Goal: Information Seeking & Learning: Learn about a topic

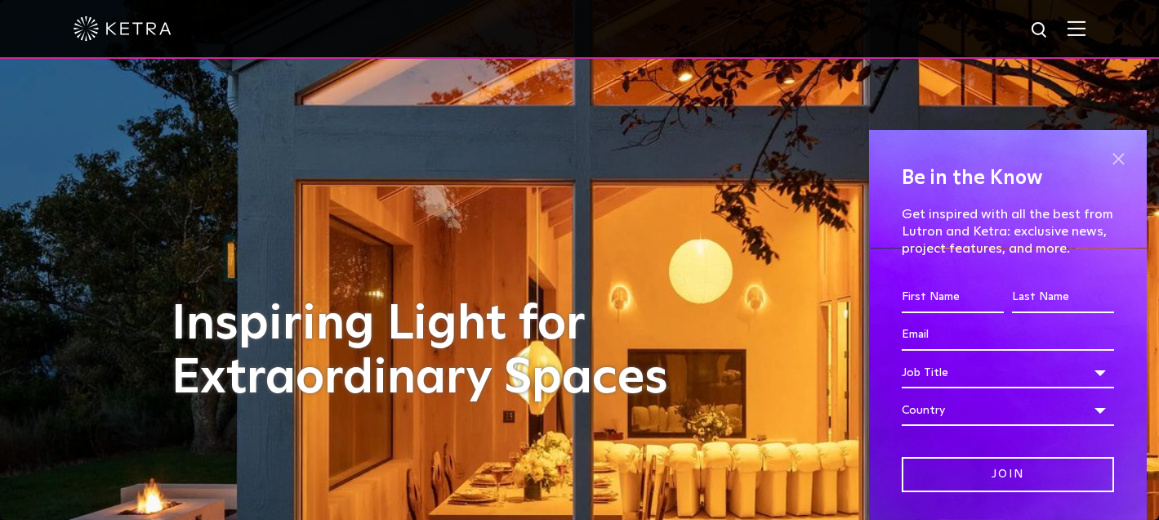
click at [1126, 164] on span at bounding box center [1118, 158] width 25 height 25
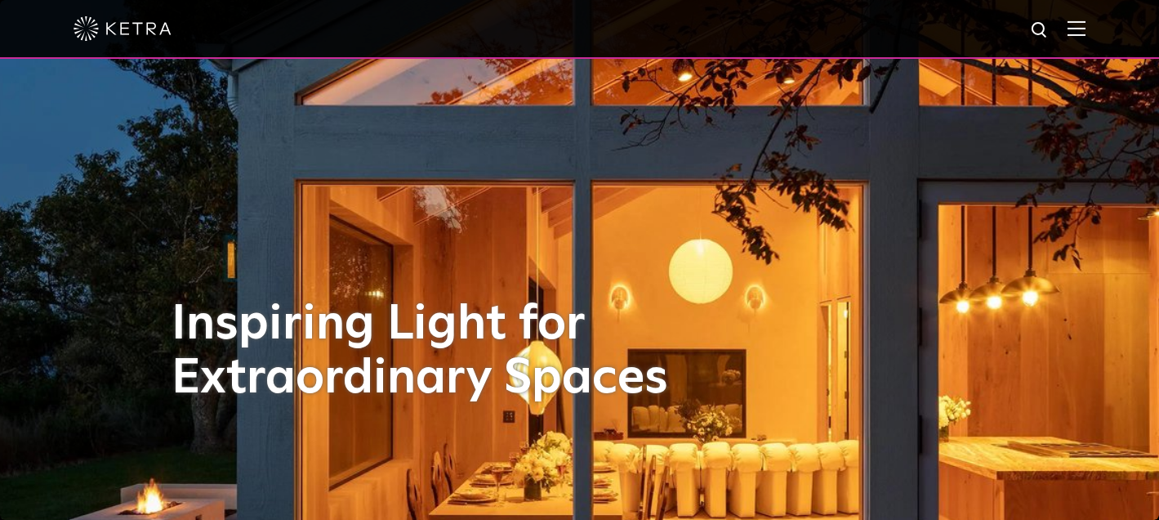
click at [1071, 25] on img at bounding box center [1077, 28] width 18 height 16
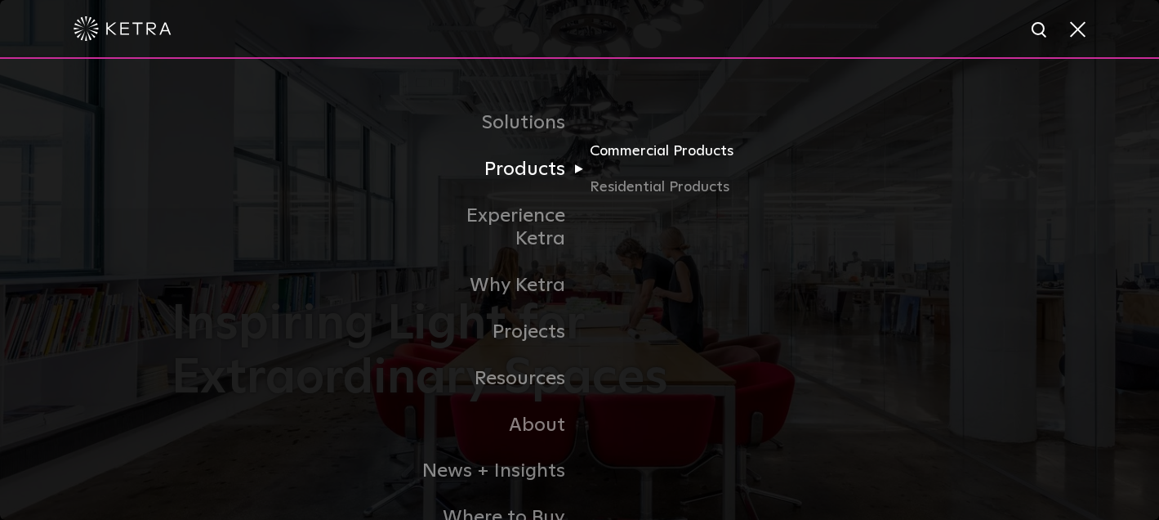
click at [634, 149] on link "Commercial Products" at bounding box center [668, 158] width 157 height 36
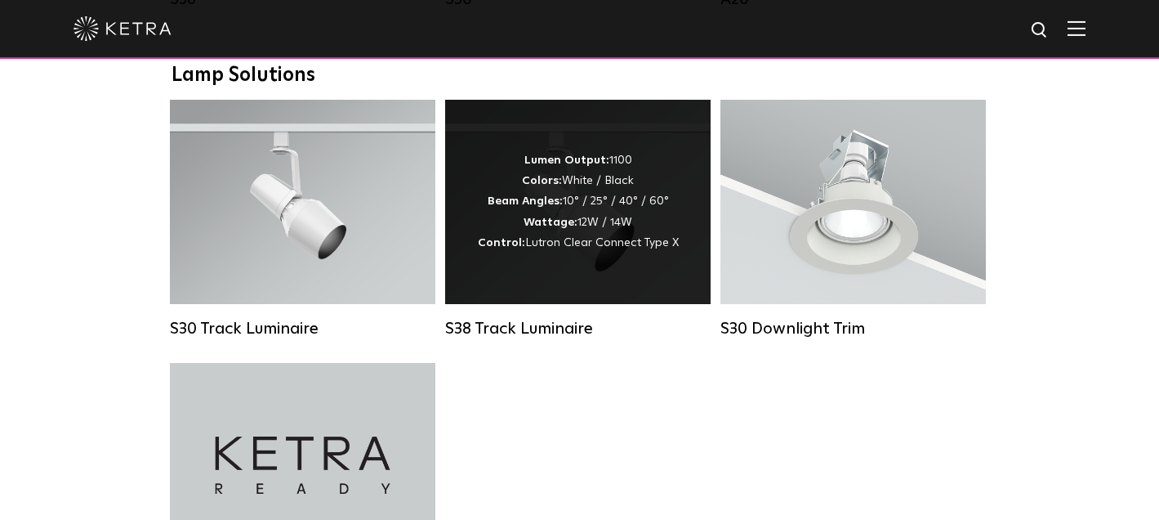
scroll to position [1510, 0]
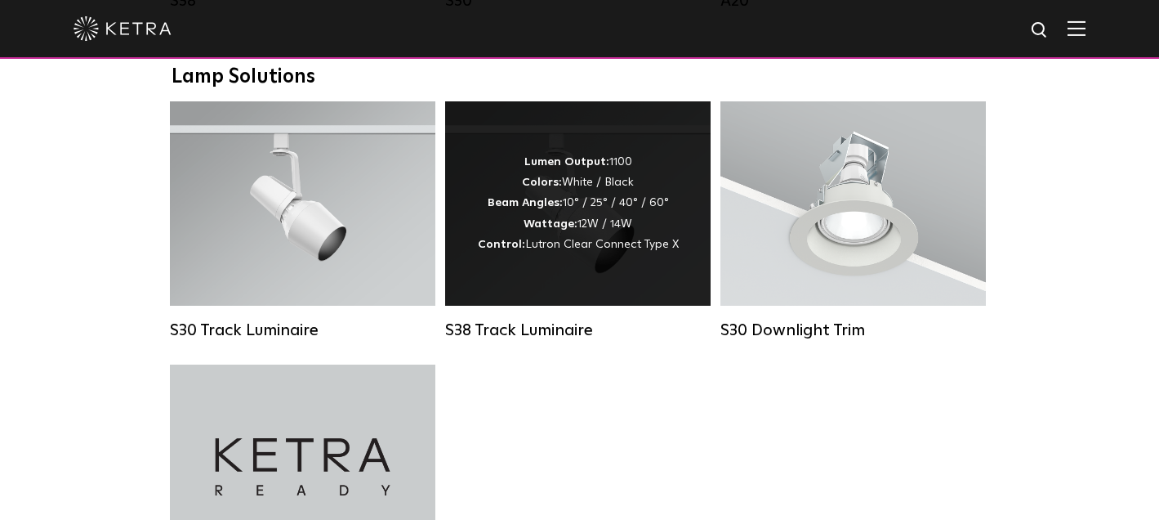
click at [594, 143] on div "Lumen Output: 1100 Colors: White / Black Beam Angles: 10° / 25° / 40° / 60° Wat…" at bounding box center [578, 203] width 266 height 204
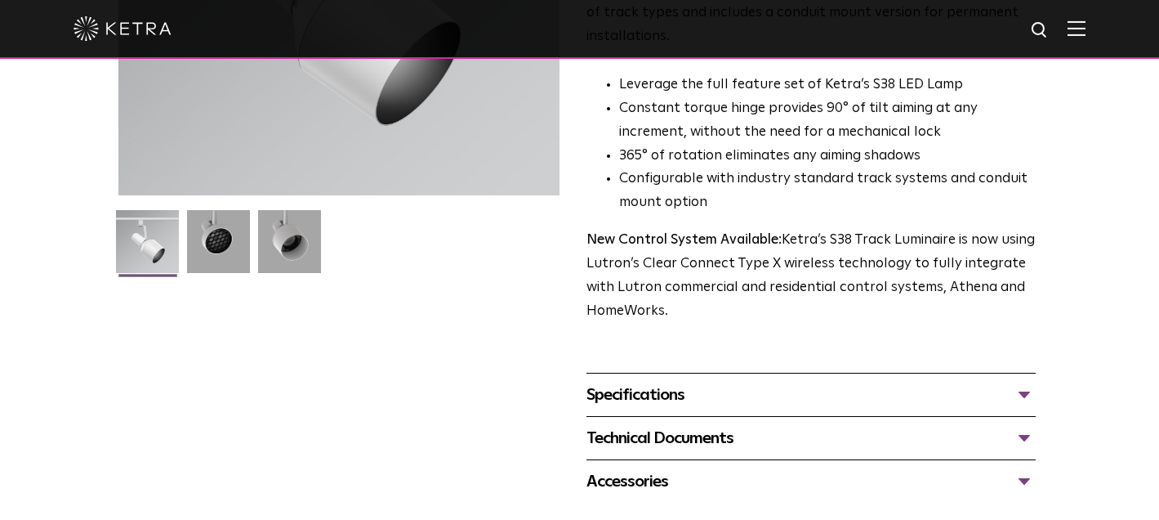
scroll to position [368, 0]
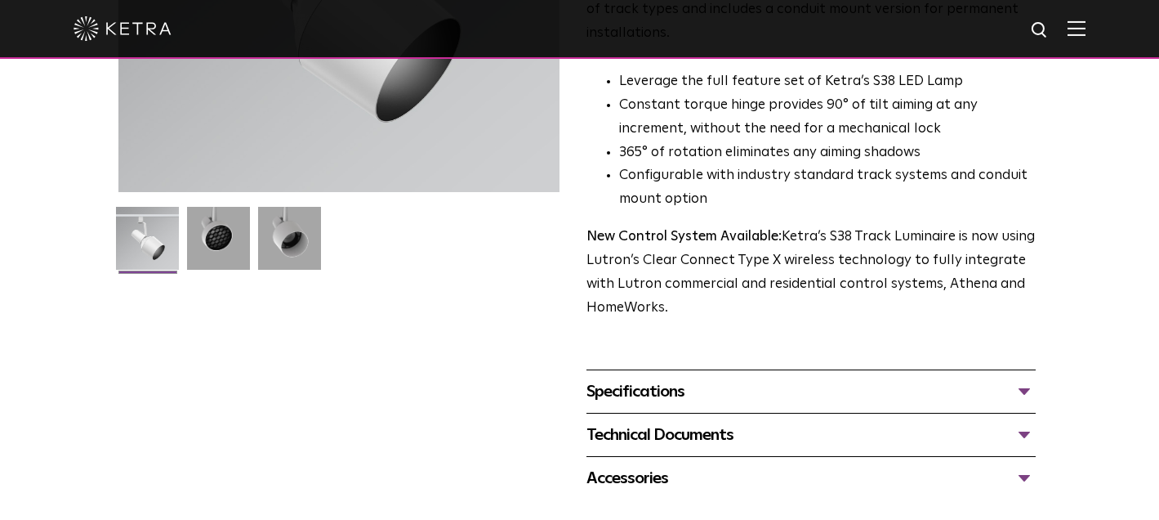
click at [601, 400] on div "Specifications" at bounding box center [812, 391] width 450 height 26
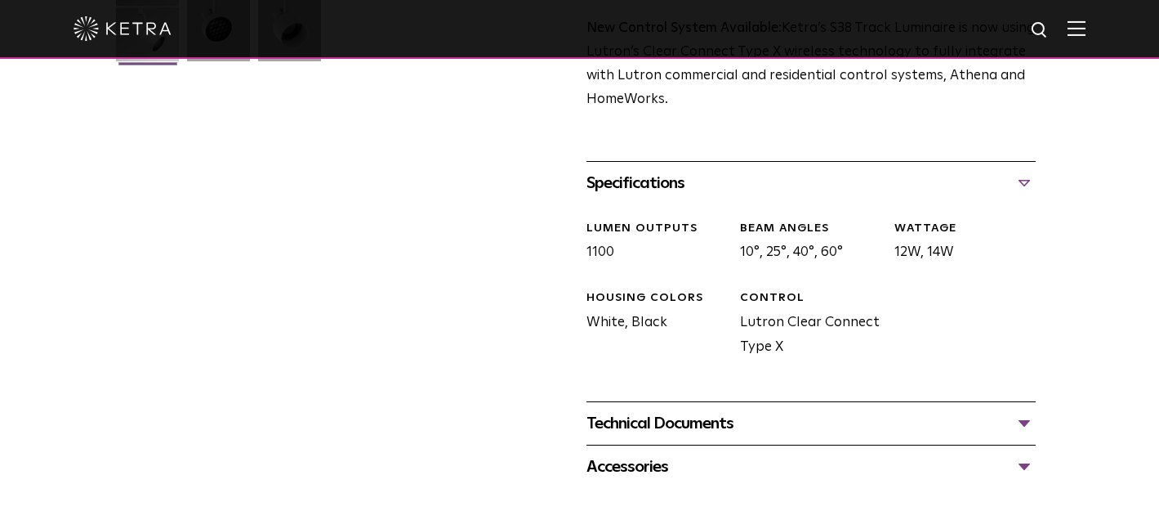
scroll to position [578, 0]
click at [604, 431] on div "Technical Documents" at bounding box center [812, 422] width 450 height 26
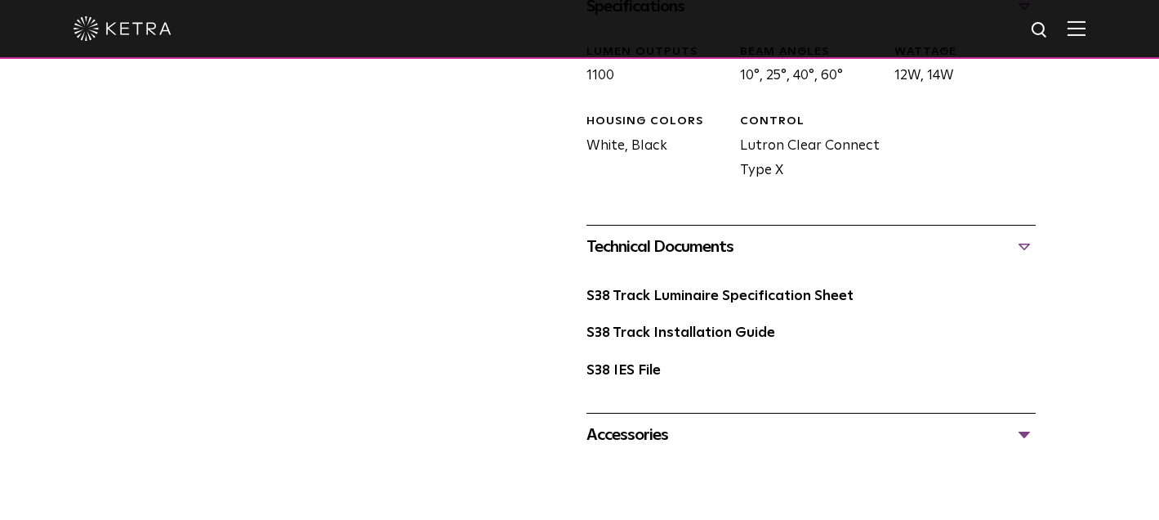
scroll to position [754, 0]
click at [659, 334] on link "S38 Track Installation Guide" at bounding box center [681, 332] width 189 height 14
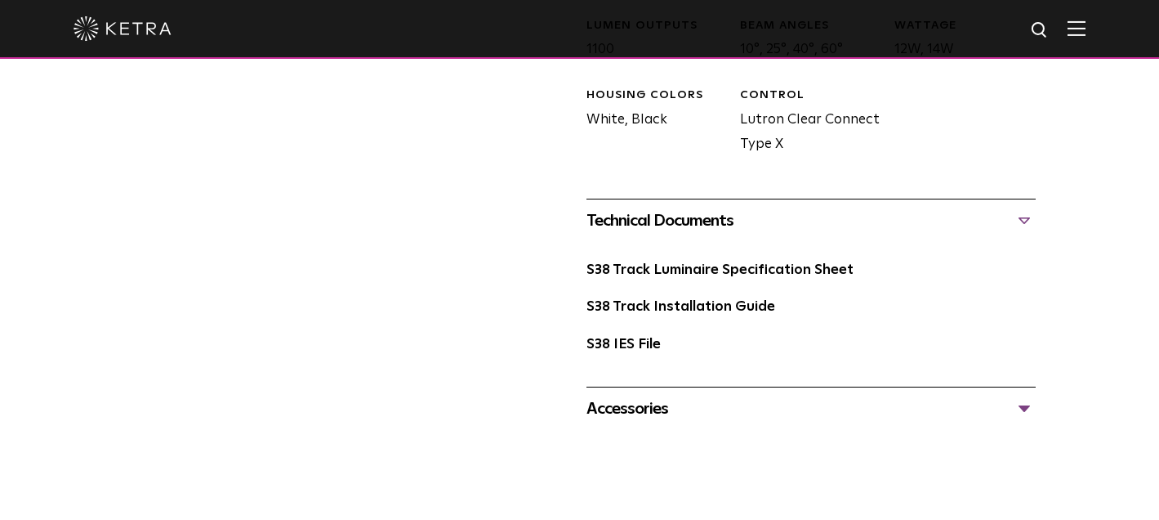
scroll to position [783, 0]
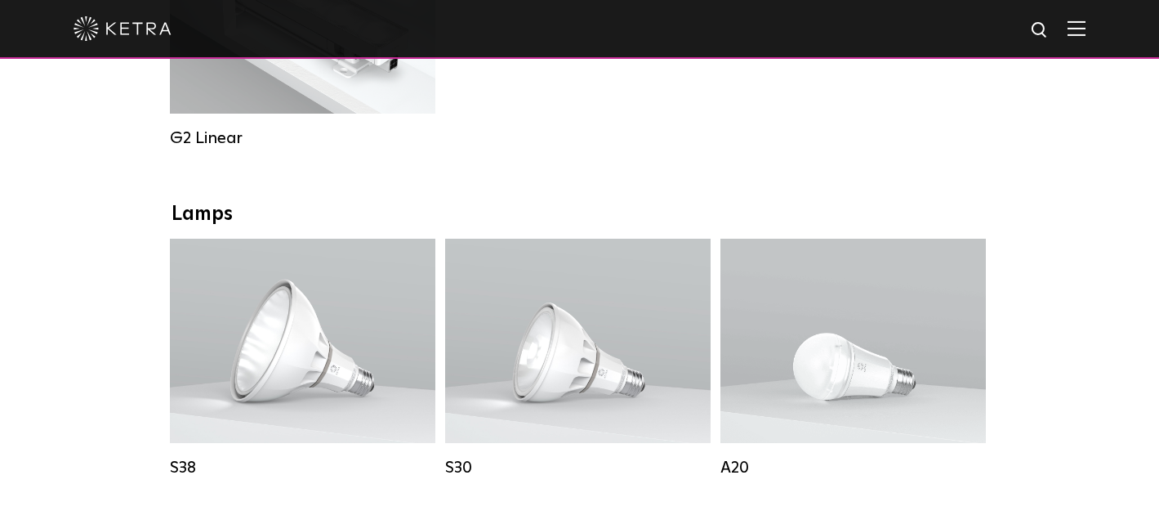
scroll to position [1045, 0]
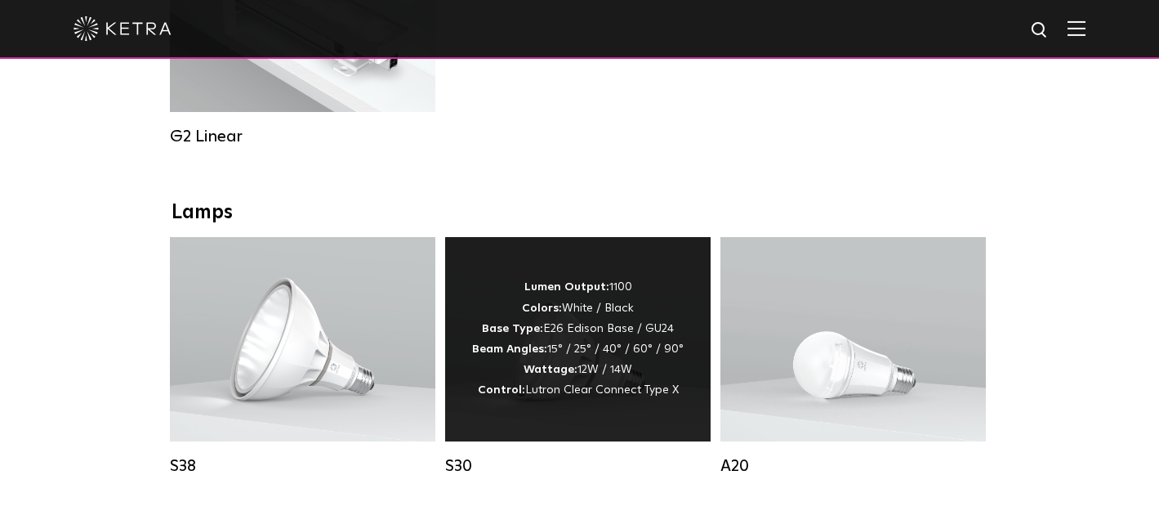
click at [488, 277] on div "Lumen Output: 1100 Colors: White / Black Base Type: E26 Edison Base / GU24 Beam…" at bounding box center [578, 338] width 212 height 123
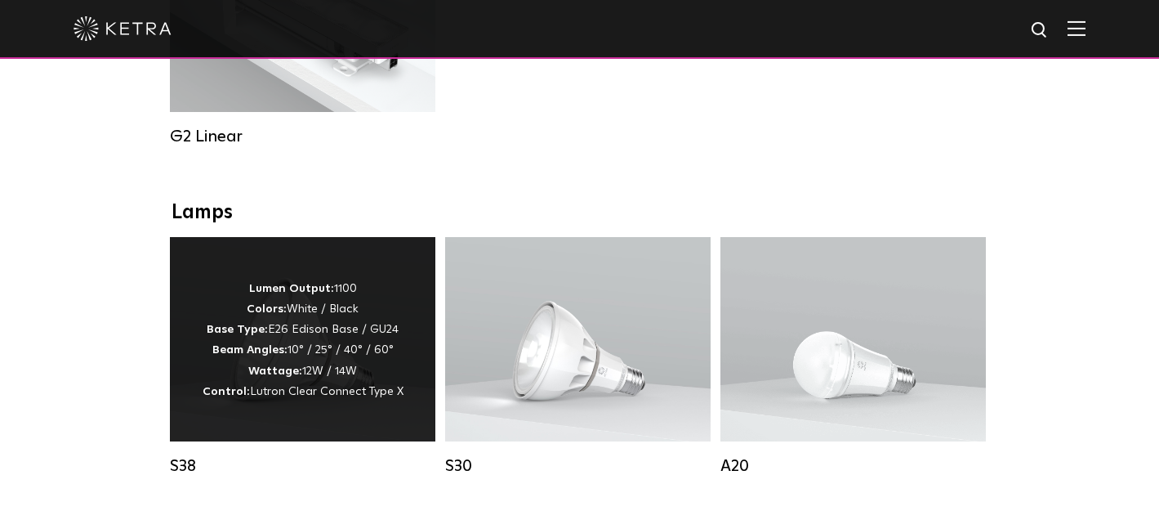
click at [396, 358] on p "Lumen Output: 1100 Colors: White / Black Base Type: E26 Edison Base / GU24 Beam…" at bounding box center [303, 340] width 201 height 123
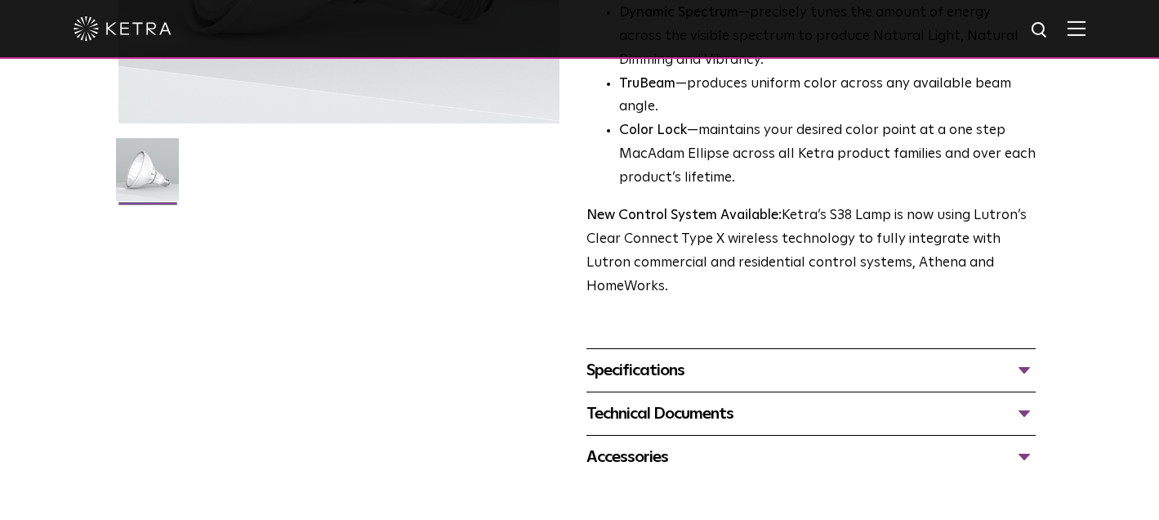
scroll to position [440, 0]
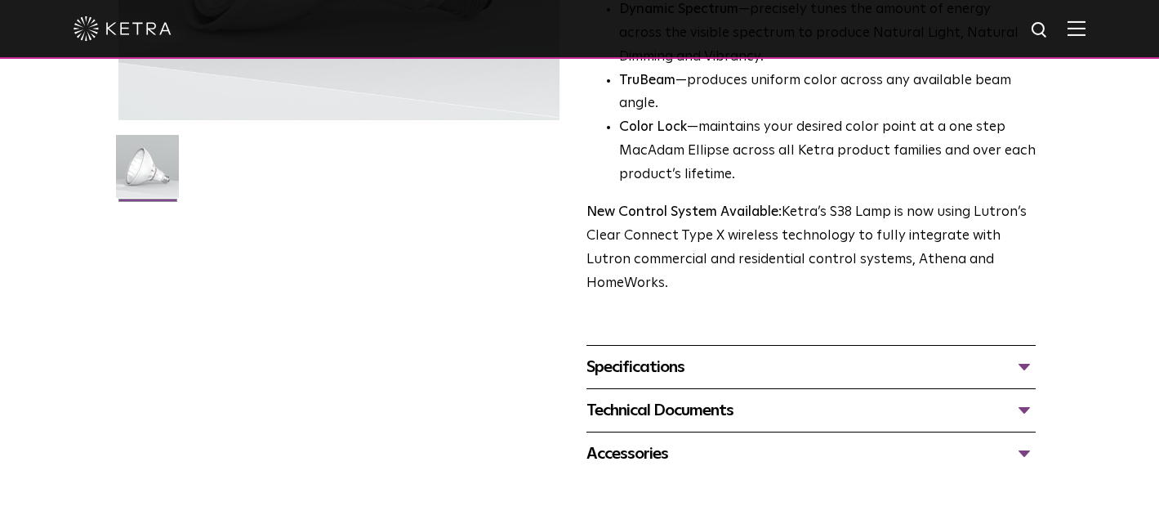
click at [622, 354] on div "Specifications" at bounding box center [812, 367] width 450 height 26
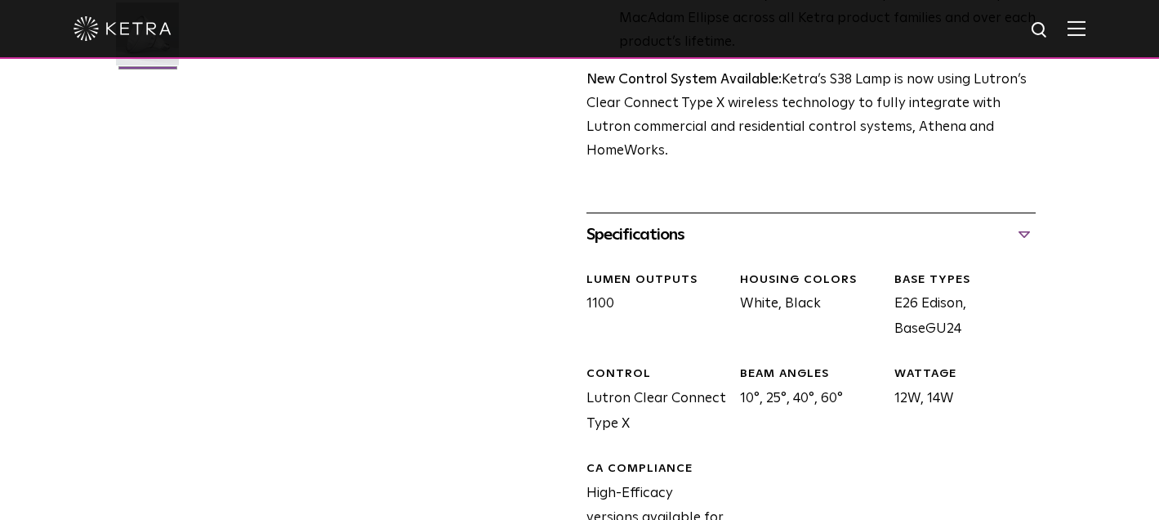
scroll to position [574, 0]
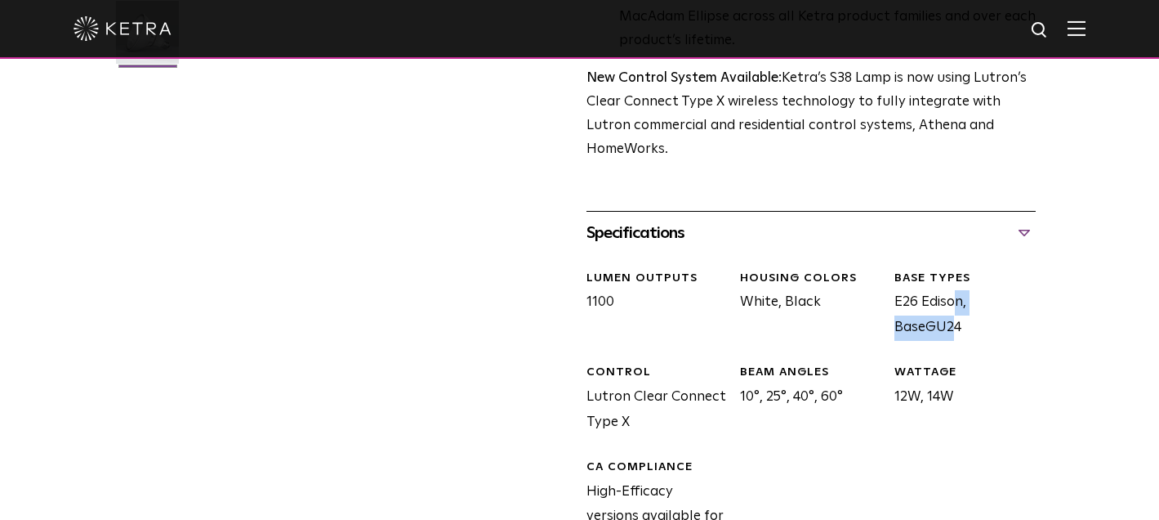
drag, startPoint x: 893, startPoint y: 277, endPoint x: 959, endPoint y: 281, distance: 66.3
click at [959, 281] on div "BASE TYPES E26 Edison, BaseGU24" at bounding box center [959, 305] width 154 height 70
copy div "E26 Edison"
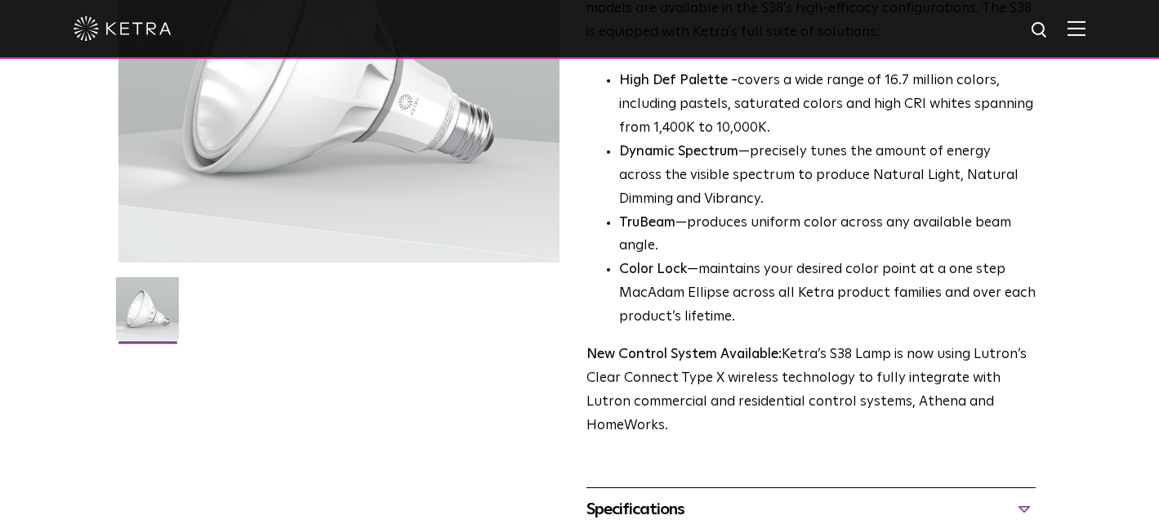
scroll to position [279, 0]
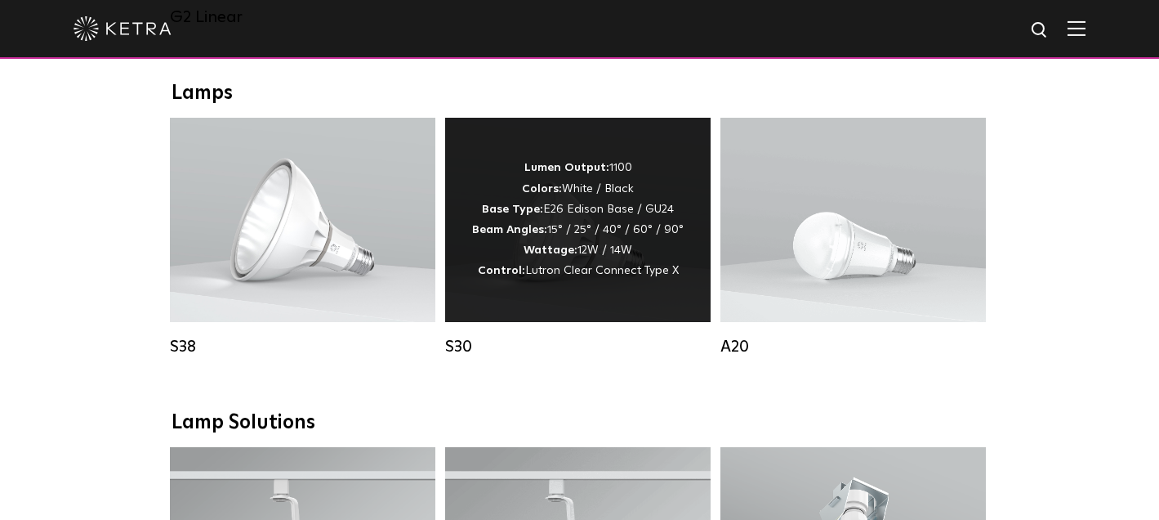
scroll to position [1141, 0]
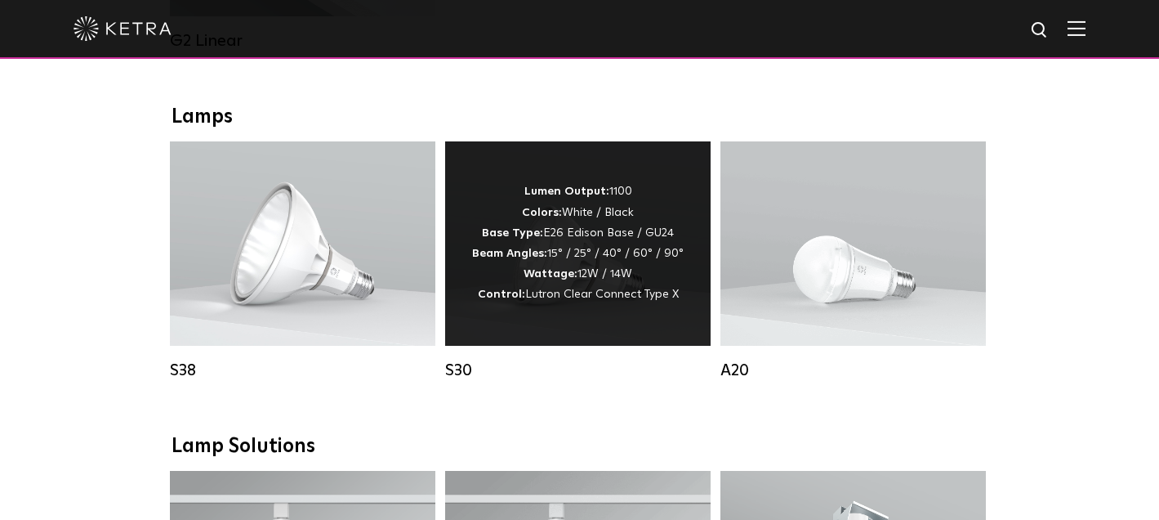
click at [663, 174] on div "Lumen Output: 1100 Colors: White / Black Base Type: E26 Edison Base / GU24 Beam…" at bounding box center [578, 243] width 266 height 204
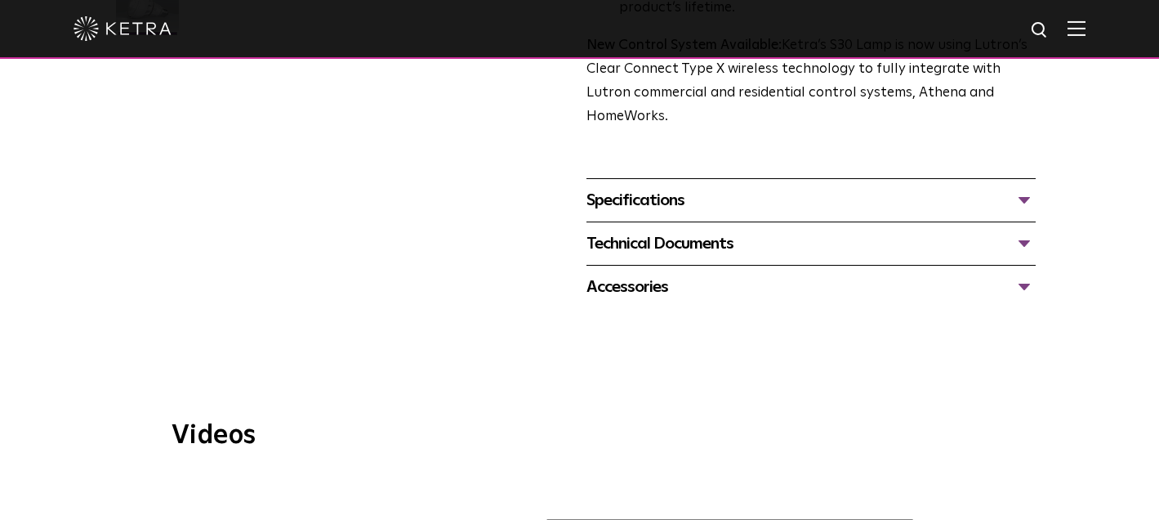
scroll to position [528, 0]
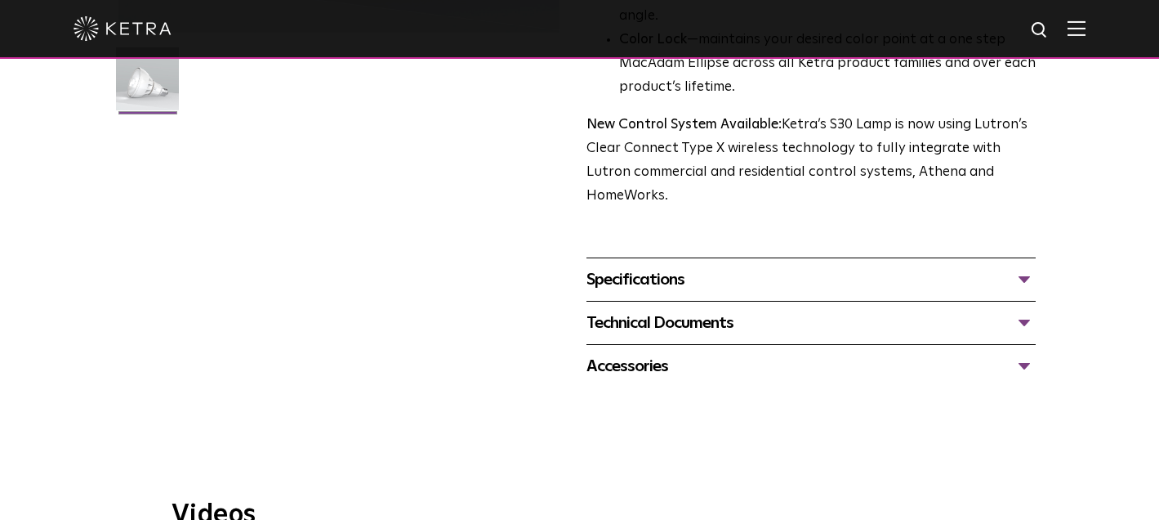
click at [859, 266] on div "Specifications" at bounding box center [812, 279] width 450 height 26
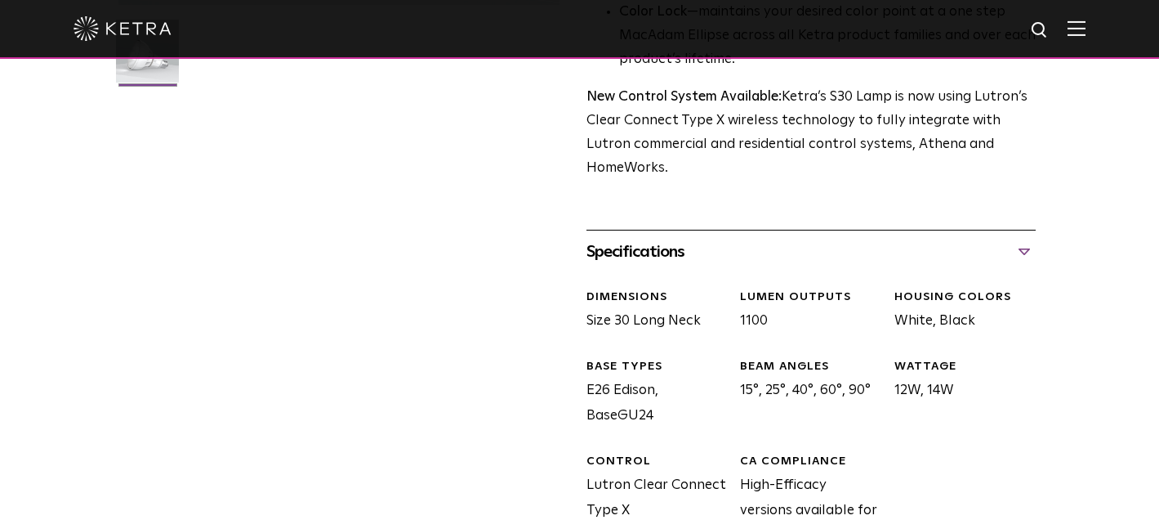
scroll to position [558, 0]
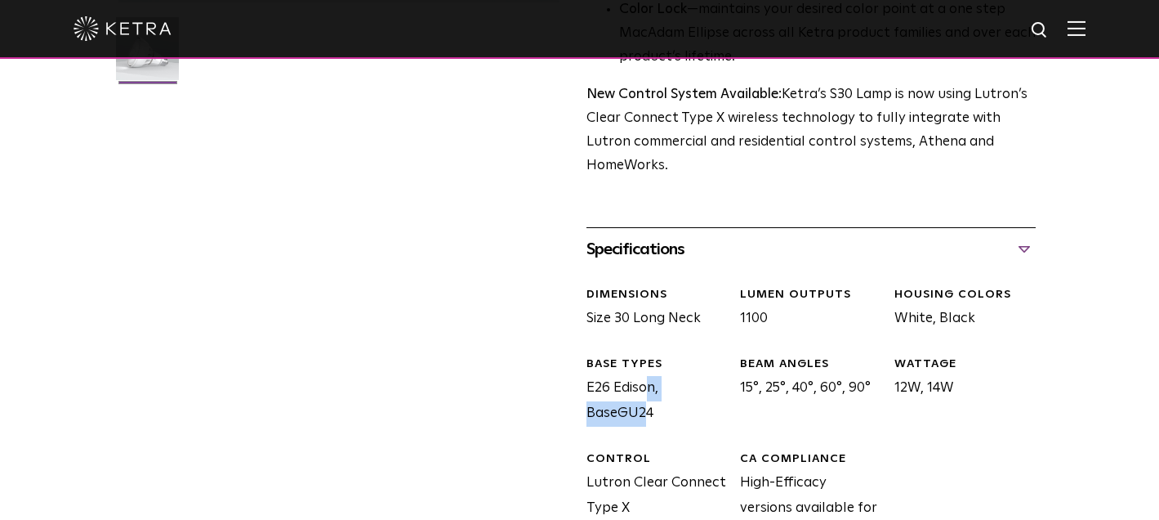
drag, startPoint x: 656, startPoint y: 364, endPoint x: 596, endPoint y: 368, distance: 60.6
click at [585, 364] on div "S30 Lamp Availability: Commercial & Residential Ketra’s S30 lamp is an all-enco…" at bounding box center [579, 117] width 923 height 1112
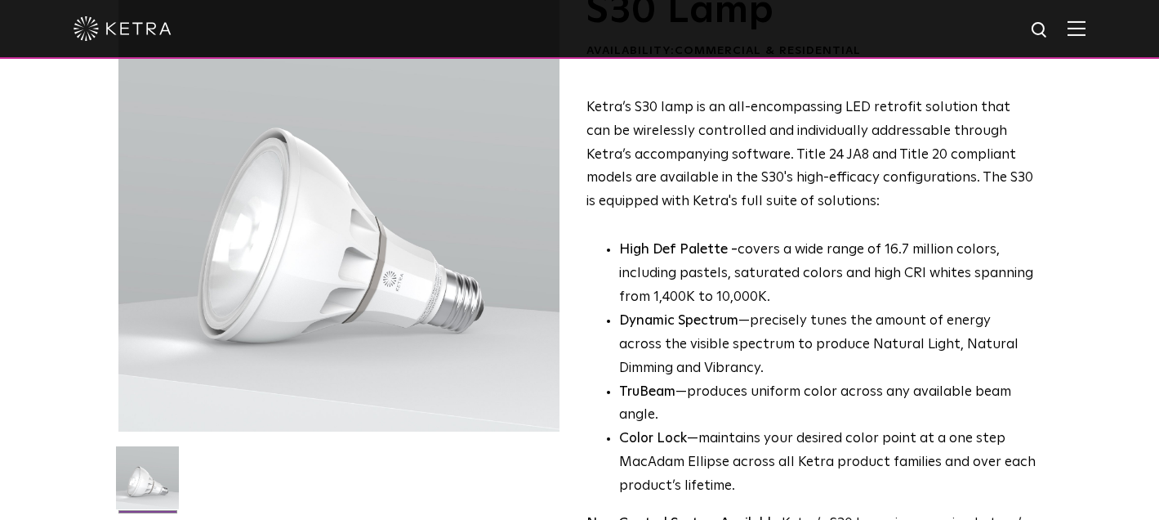
scroll to position [0, 0]
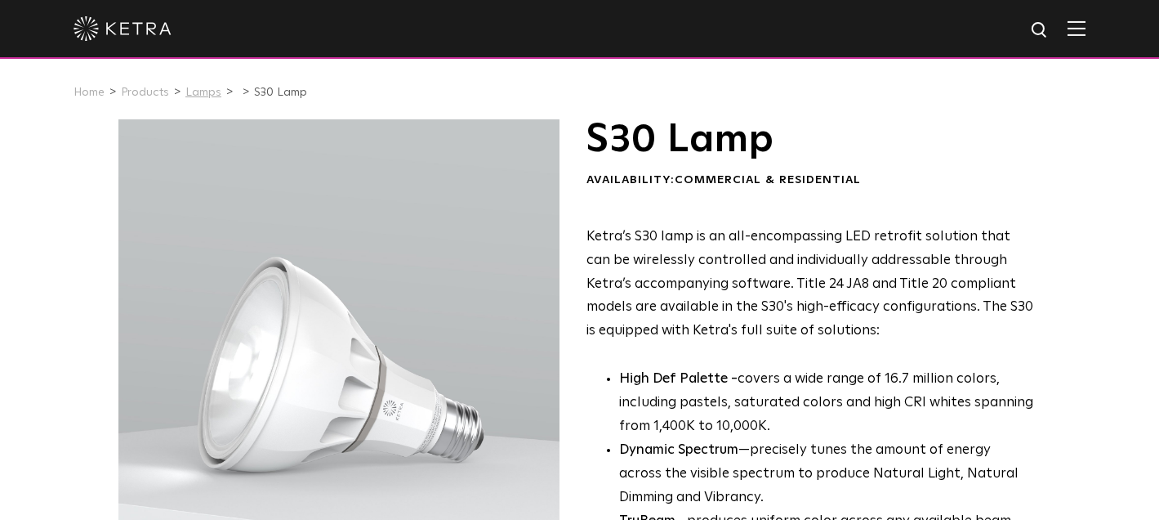
click at [194, 96] on link "Lamps" at bounding box center [203, 92] width 36 height 11
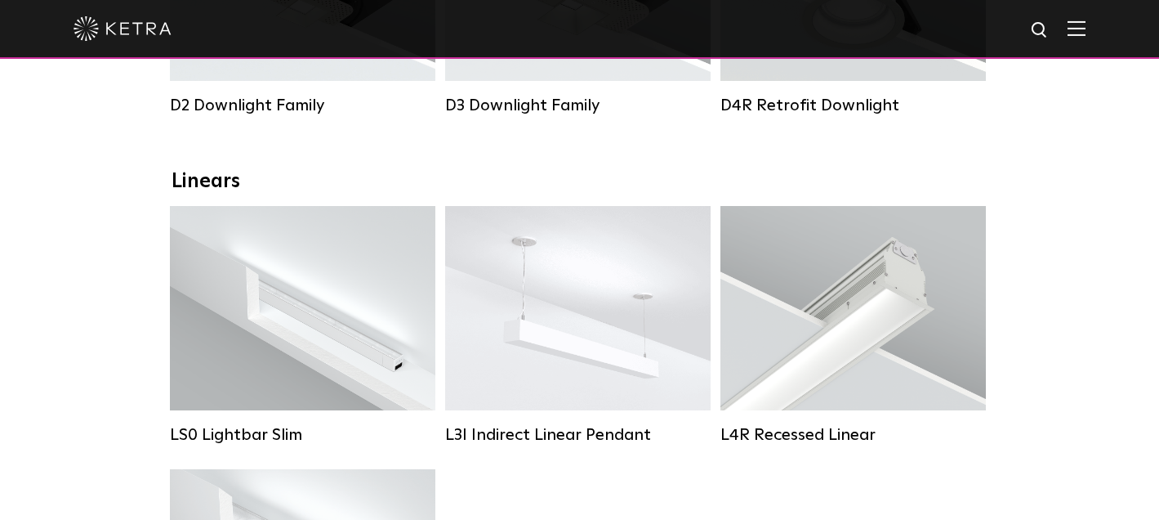
scroll to position [493, 0]
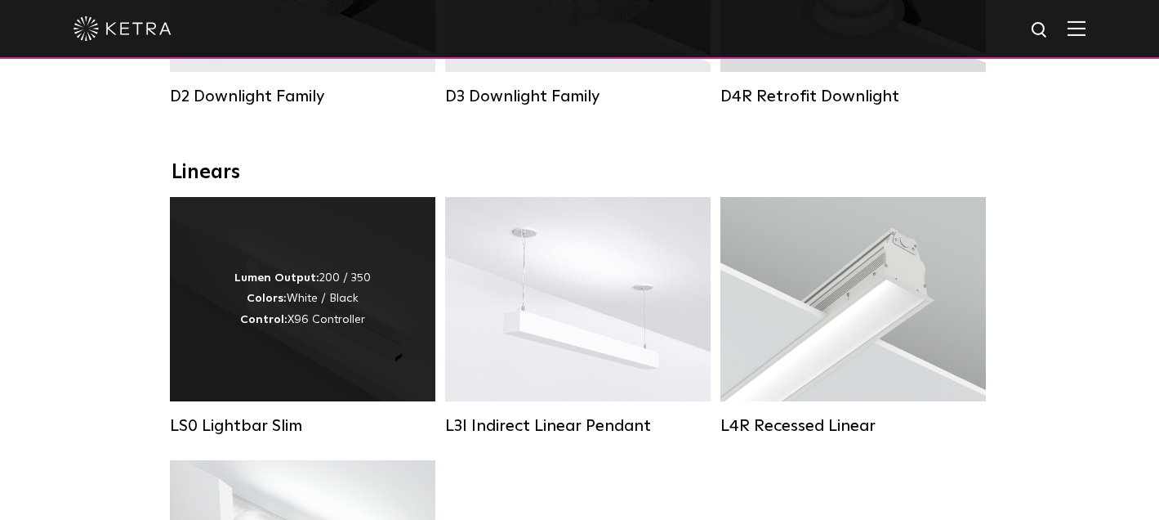
click at [310, 245] on div "Lumen Output: 200 / 350 Colors: White / Black Control: X96 Controller" at bounding box center [303, 299] width 266 height 204
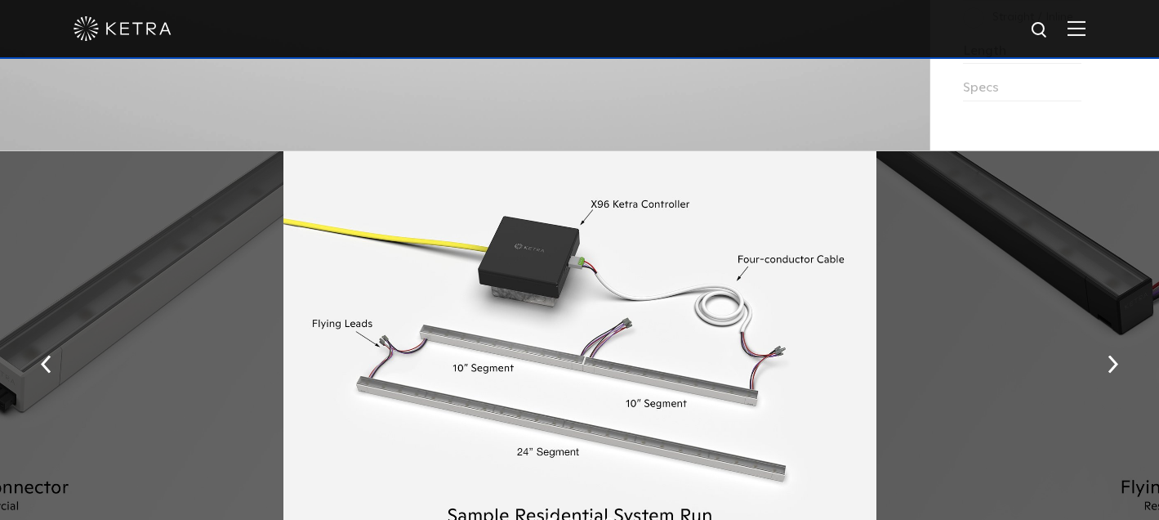
scroll to position [1739, 0]
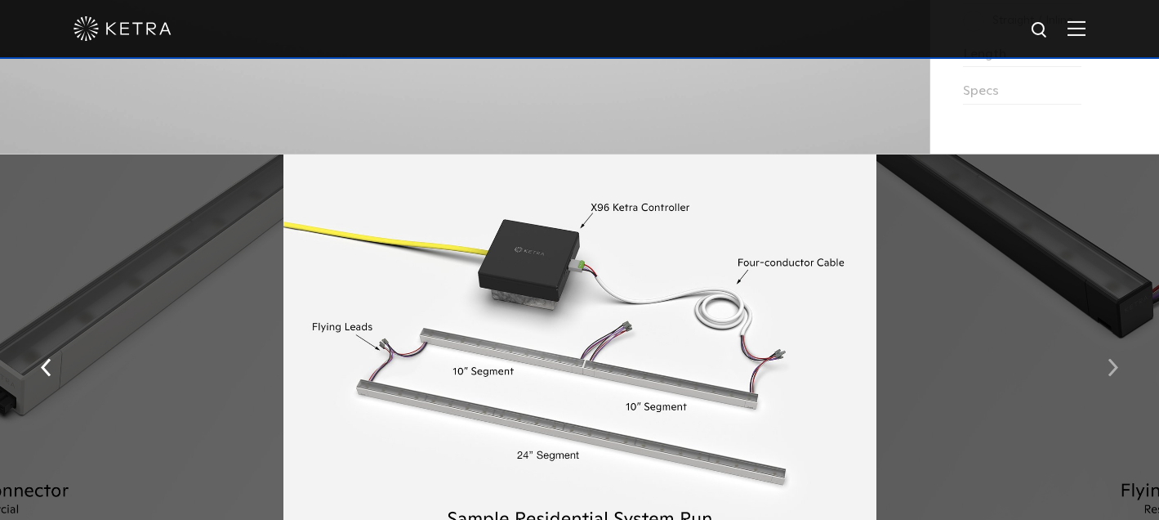
click at [1114, 374] on img "button" at bounding box center [1113, 367] width 11 height 18
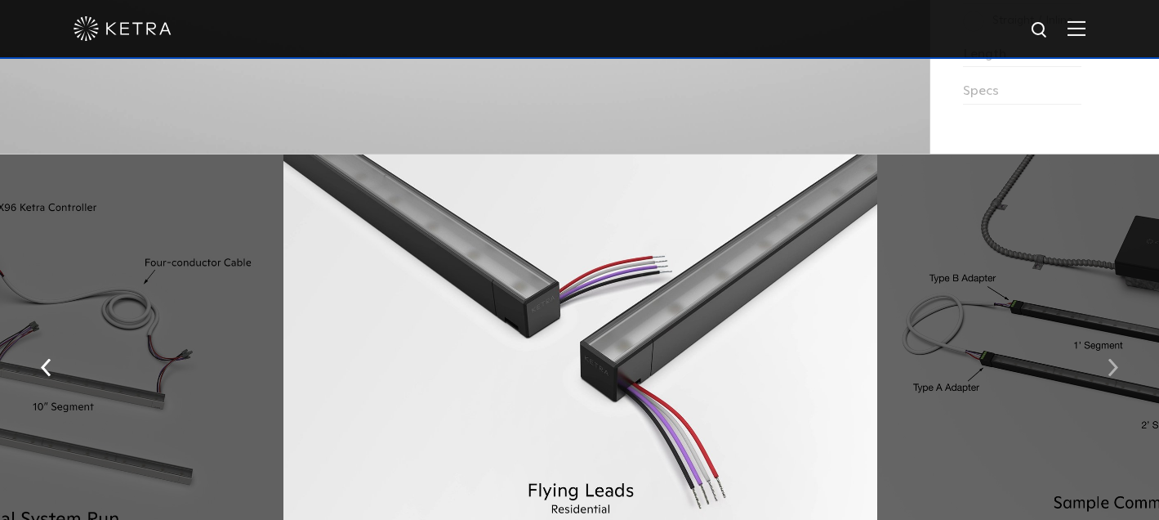
click at [1114, 374] on img "button" at bounding box center [1113, 367] width 11 height 18
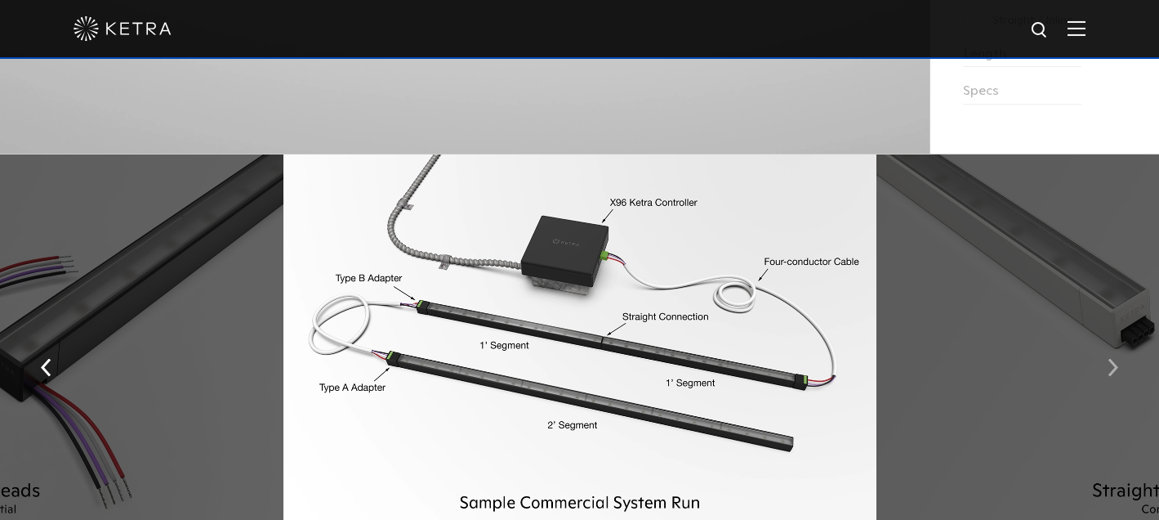
click at [1114, 374] on img "button" at bounding box center [1113, 367] width 11 height 18
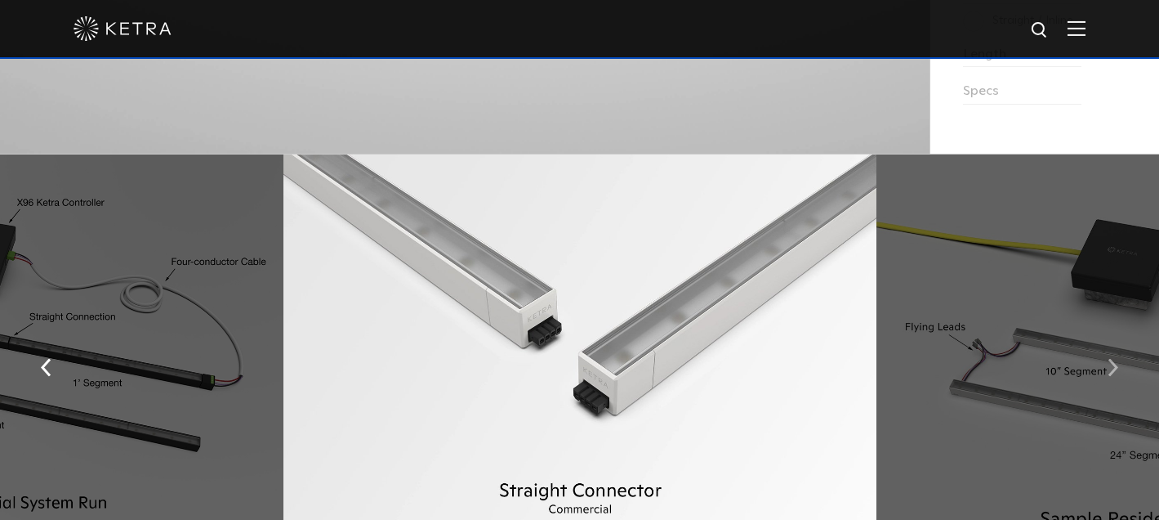
click at [1114, 374] on img "button" at bounding box center [1113, 367] width 11 height 18
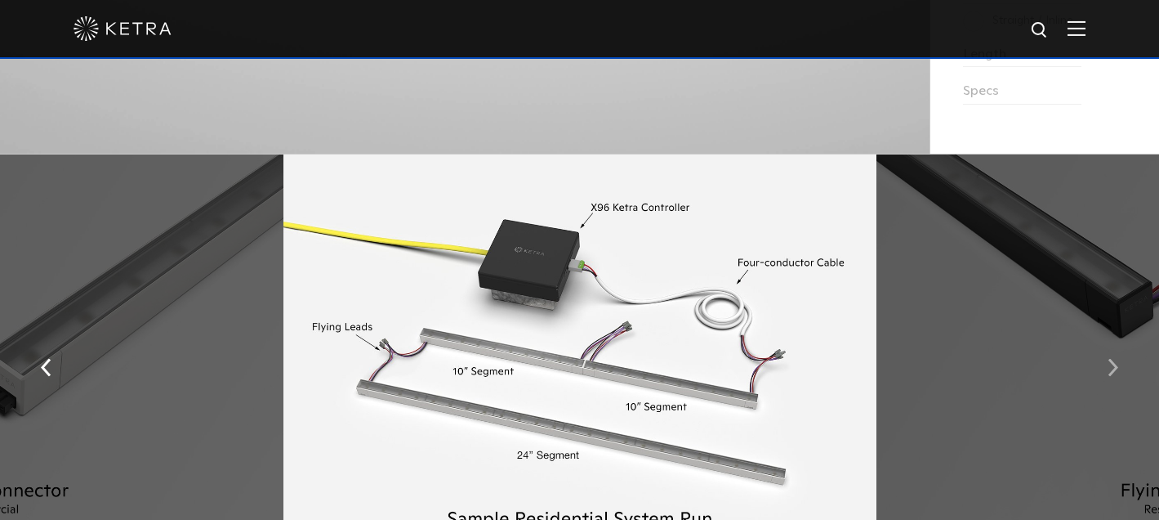
click at [1114, 374] on img "button" at bounding box center [1113, 367] width 11 height 18
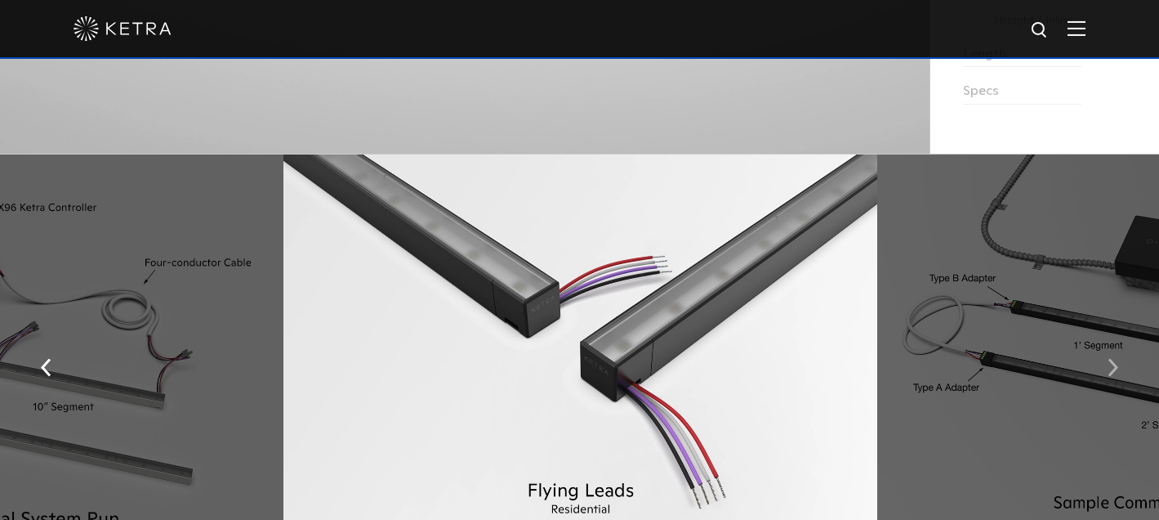
click at [1114, 374] on img "button" at bounding box center [1113, 367] width 11 height 18
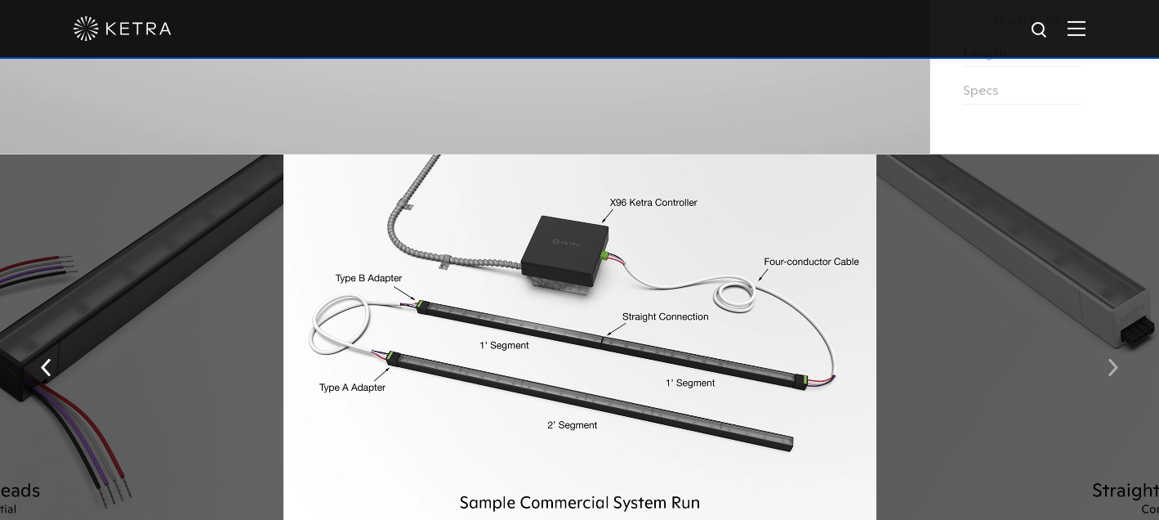
click at [1114, 374] on img "button" at bounding box center [1113, 367] width 11 height 18
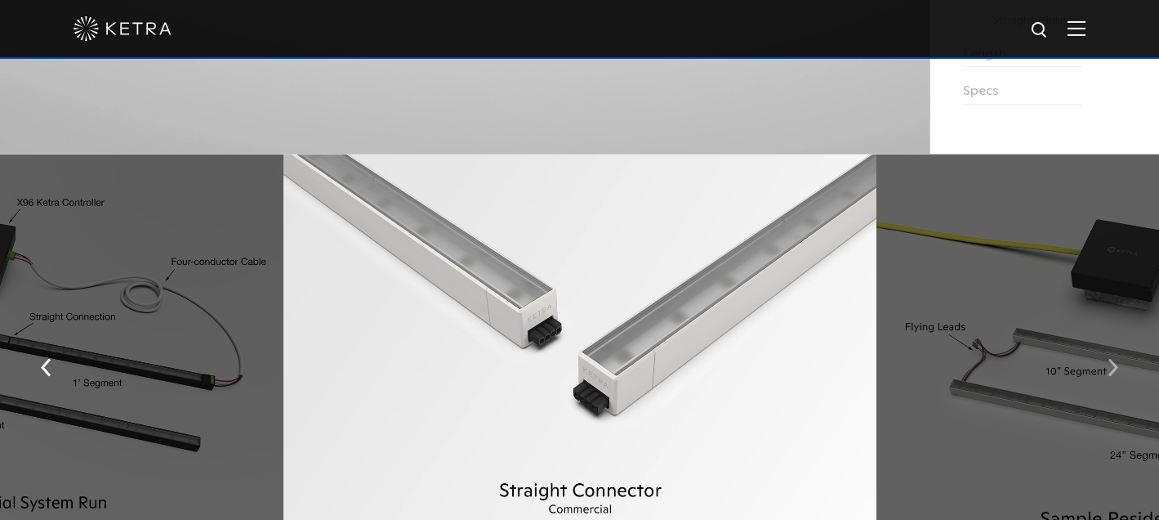
click at [1114, 374] on img "button" at bounding box center [1113, 367] width 11 height 18
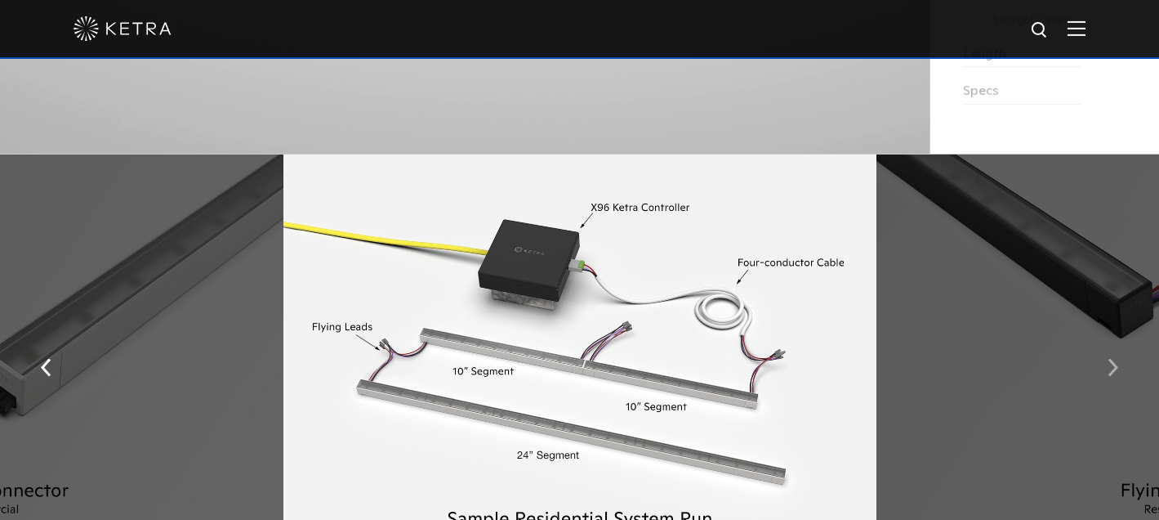
click at [1114, 374] on img "button" at bounding box center [1113, 367] width 11 height 18
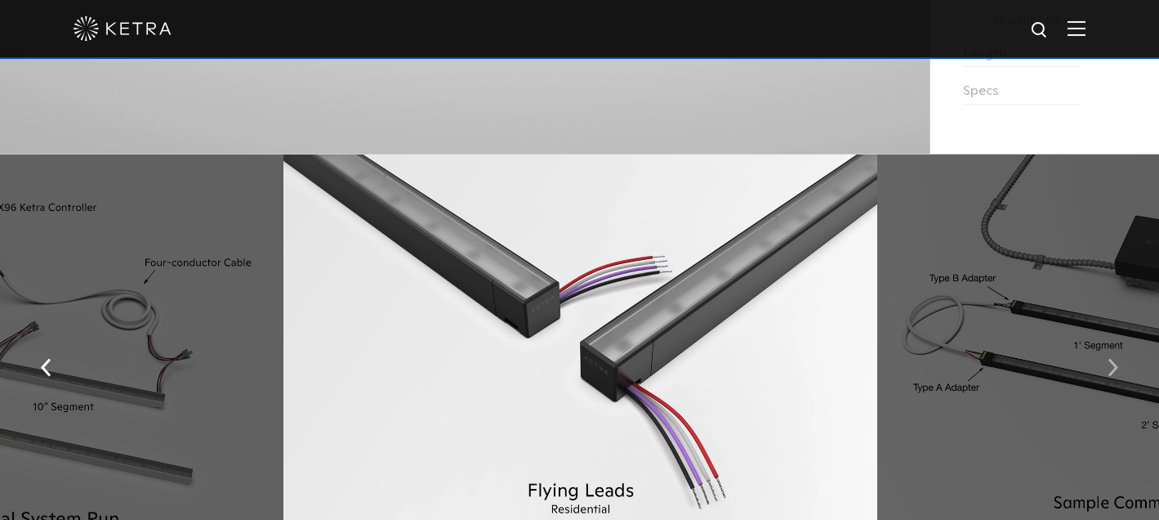
click at [1114, 374] on img "button" at bounding box center [1113, 367] width 11 height 18
